Goal: Obtain resource: Download file/media

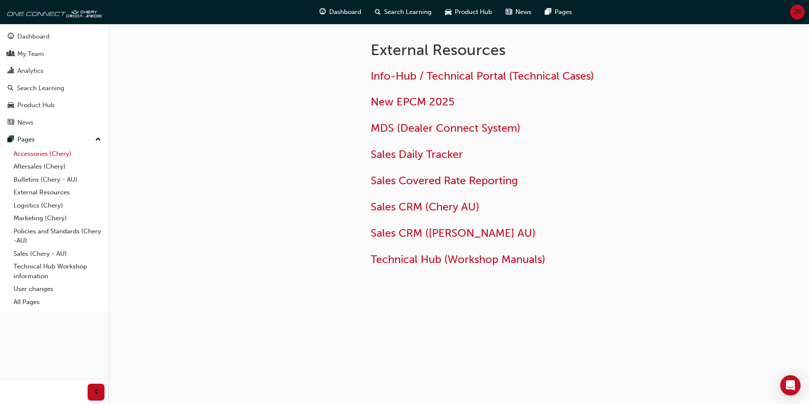
click at [29, 153] on link "Accessories (Chery)" at bounding box center [57, 153] width 94 height 13
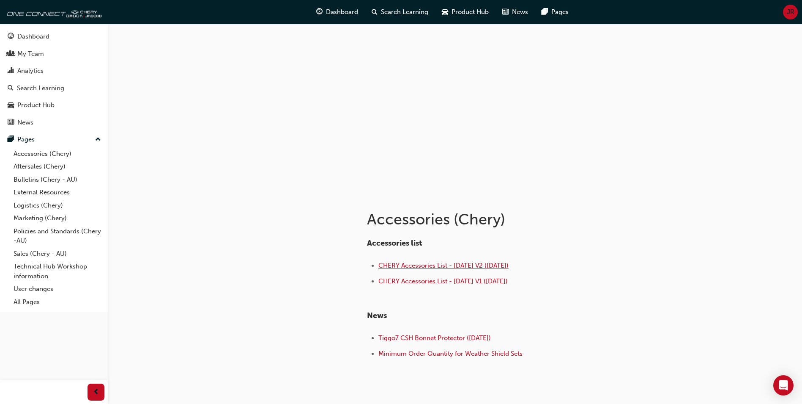
click at [454, 268] on span "CHERY Accessories List - [DATE] V2 ([DATE])" at bounding box center [444, 265] width 130 height 8
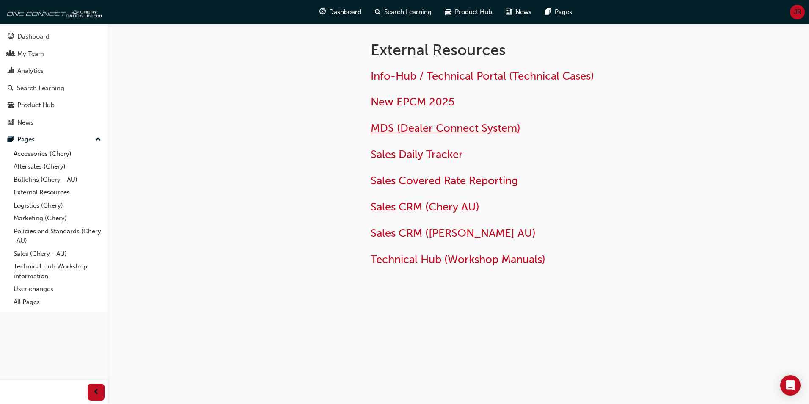
click at [413, 131] on span "MDS (Dealer Connect System)" at bounding box center [446, 127] width 150 height 13
click at [52, 154] on link "Accessories (Chery)" at bounding box center [57, 153] width 94 height 13
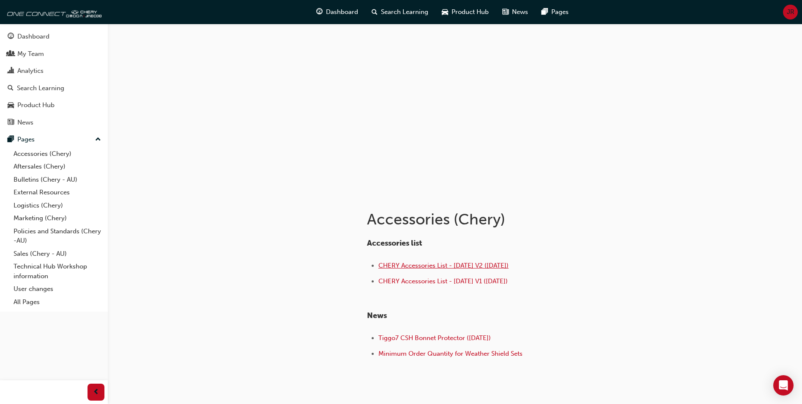
click at [453, 263] on span "CHERY Accessories List - [DATE] V2 ([DATE])" at bounding box center [444, 265] width 130 height 8
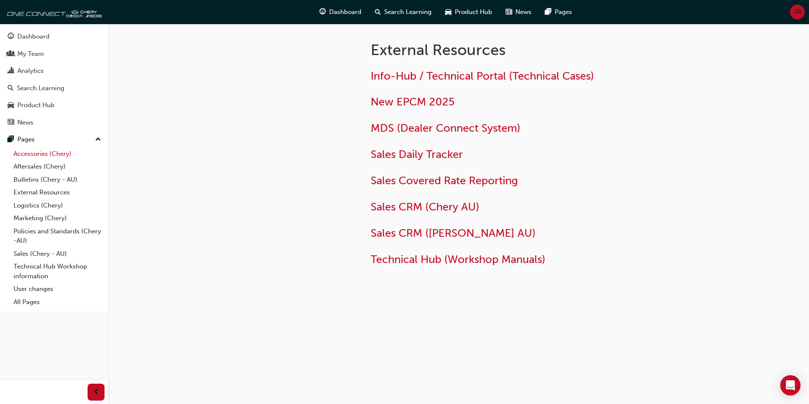
click at [50, 152] on link "Accessories (Chery)" at bounding box center [57, 153] width 94 height 13
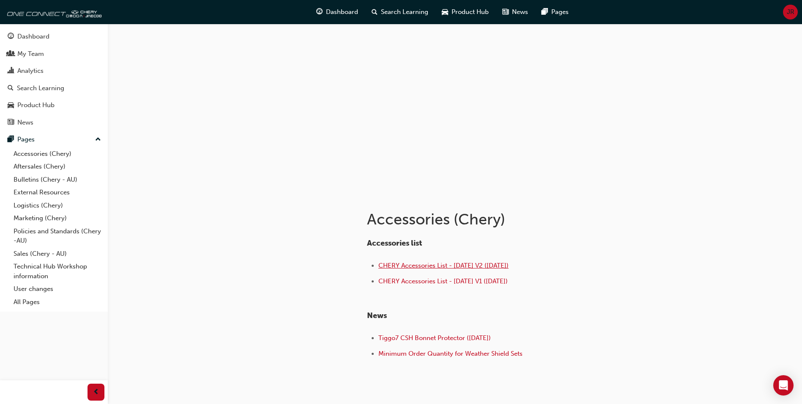
click at [462, 266] on span "CHERY Accessories List - [DATE] V2 ([DATE])" at bounding box center [444, 265] width 130 height 8
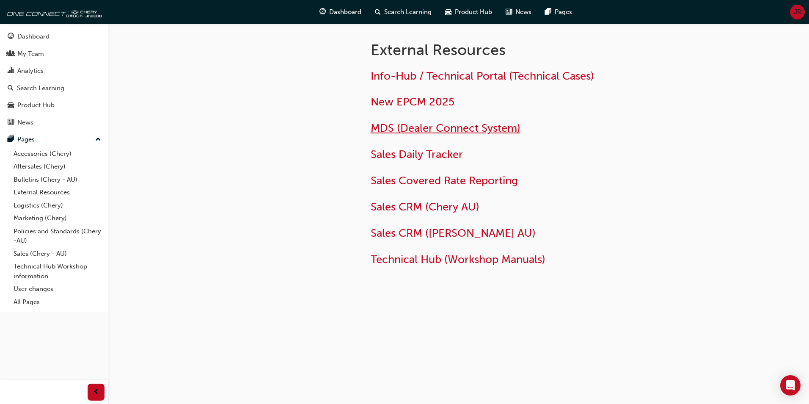
click at [436, 129] on span "MDS (Dealer Connect System)" at bounding box center [446, 127] width 150 height 13
click at [33, 152] on link "Accessories (Chery)" at bounding box center [57, 153] width 94 height 13
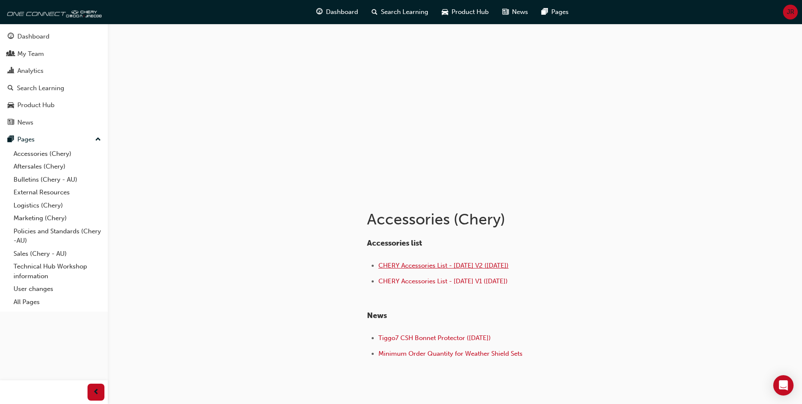
click at [457, 268] on span "CHERY Accessories List - [DATE] V2 ([DATE])" at bounding box center [444, 265] width 130 height 8
